Goal: Task Accomplishment & Management: Manage account settings

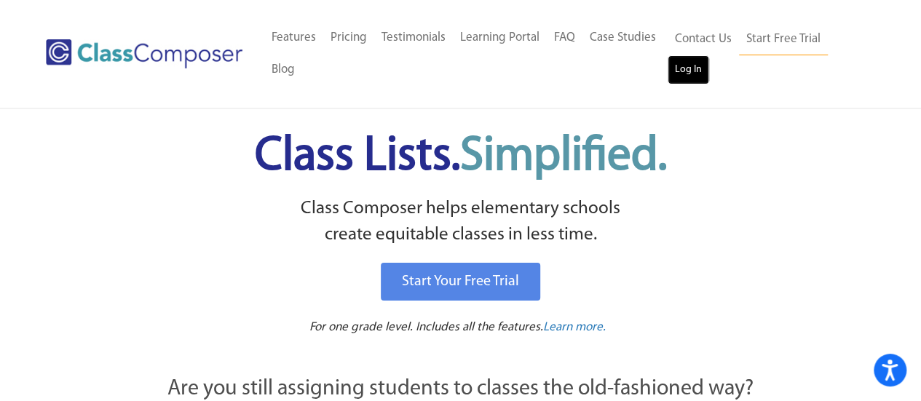
click at [686, 68] on link "Log In" at bounding box center [688, 69] width 41 height 29
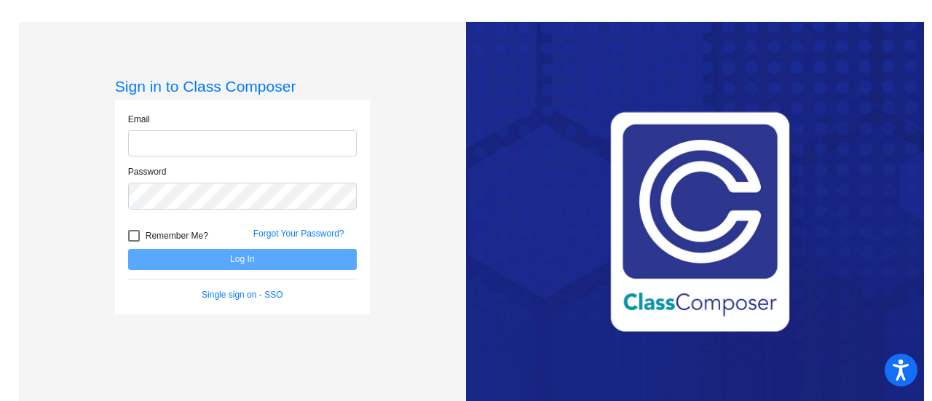
click at [288, 135] on input "email" at bounding box center [242, 143] width 229 height 27
type input "danielle.mazza@monroe.k12.nj.us"
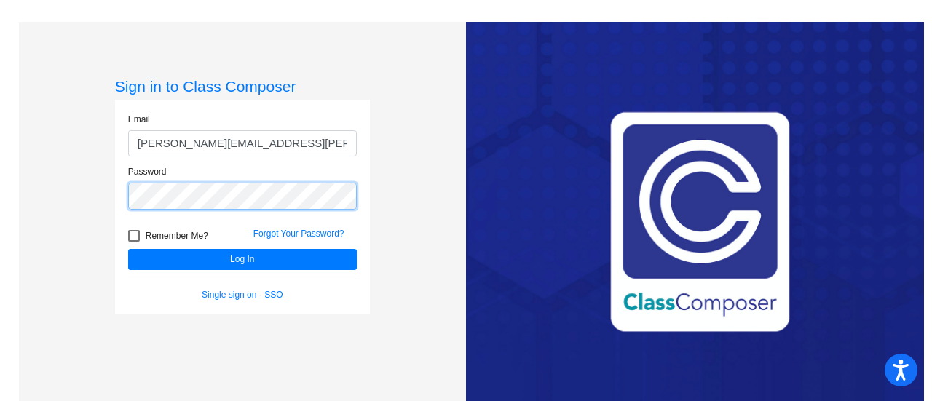
click at [128, 249] on button "Log In" at bounding box center [242, 259] width 229 height 21
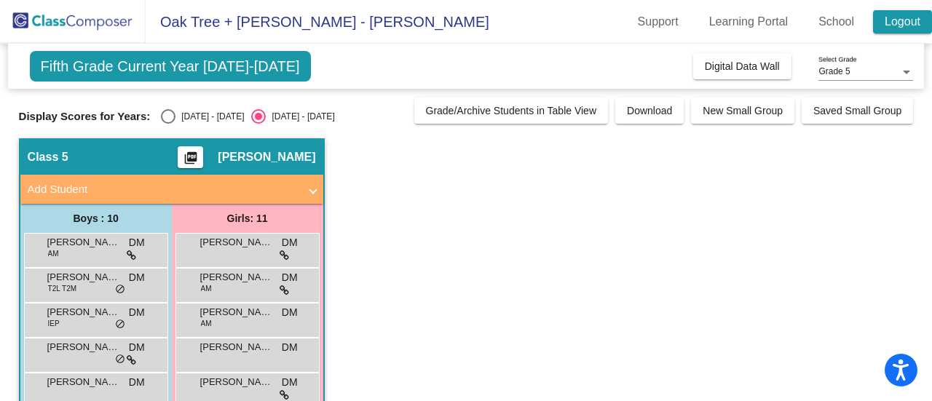
click at [904, 17] on link "Logout" at bounding box center [902, 21] width 59 height 23
